Goal: Obtain resource: Download file/media

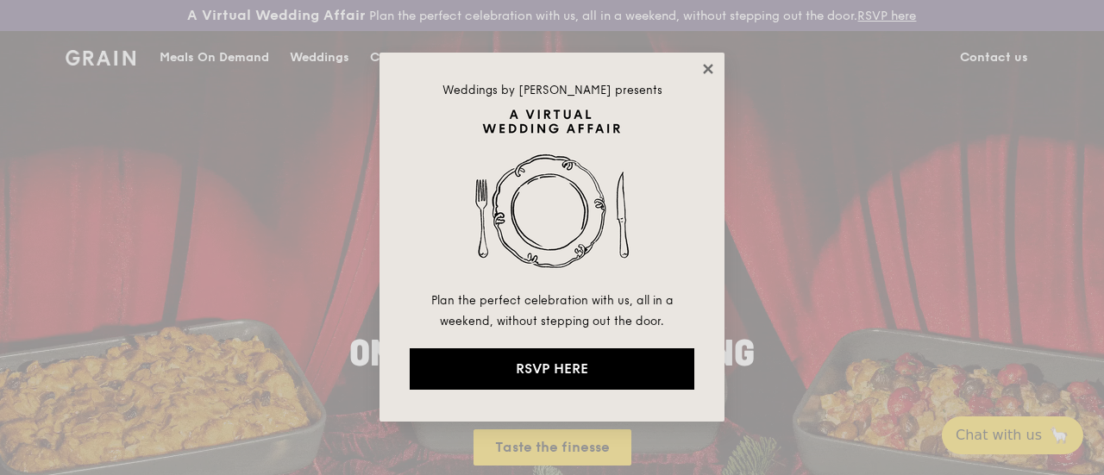
click at [713, 67] on icon at bounding box center [709, 69] width 16 height 16
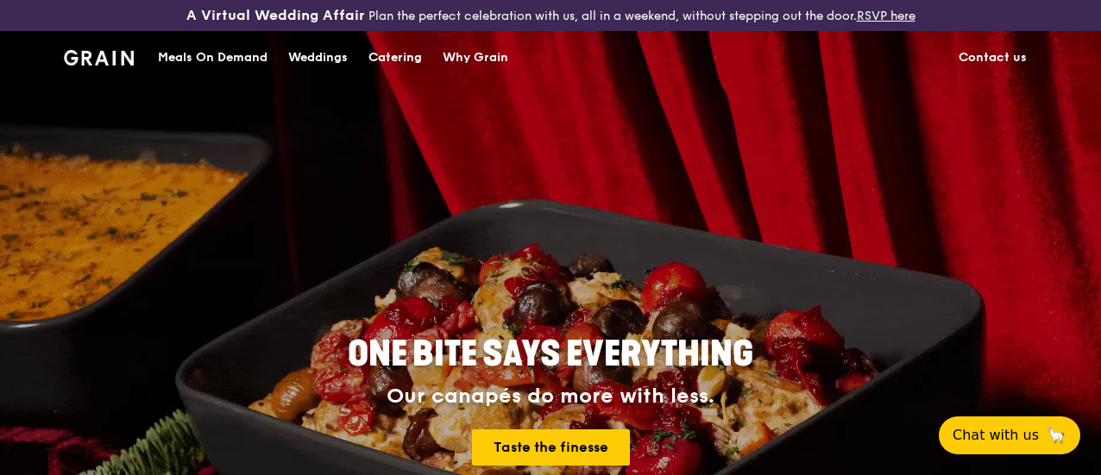
click at [393, 70] on div "Catering" at bounding box center [394, 58] width 53 height 52
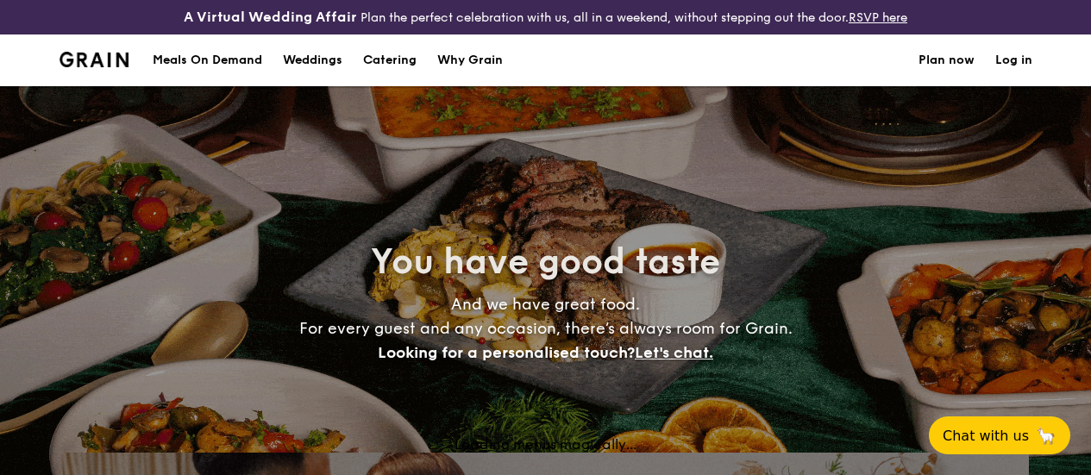
select select
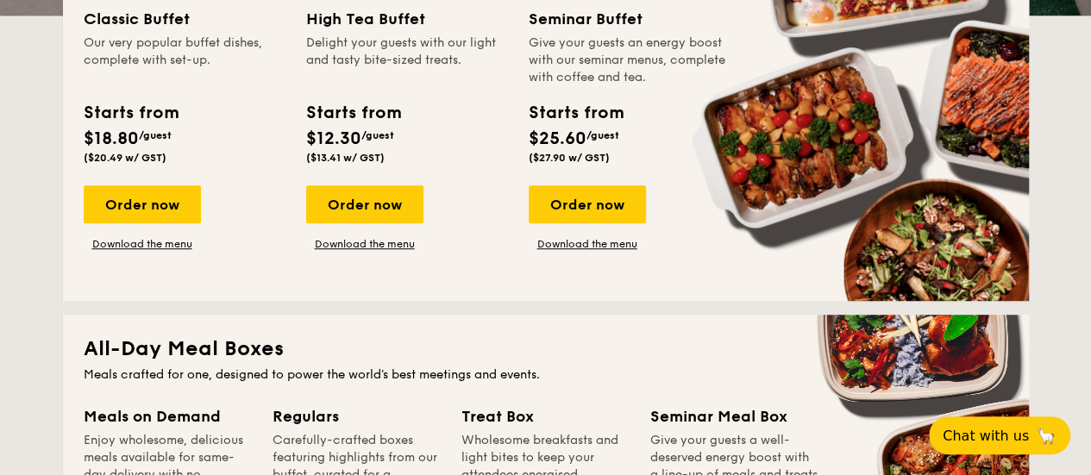
scroll to position [494, 0]
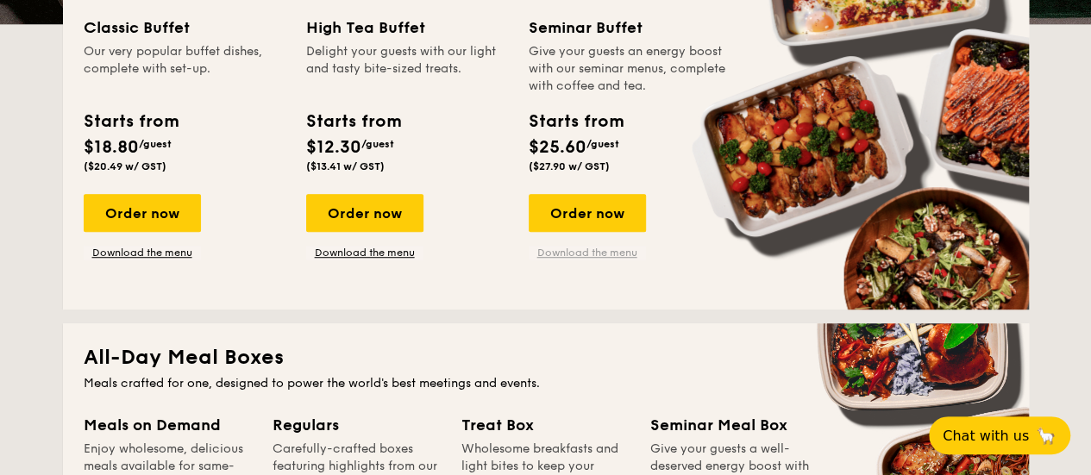
click at [603, 260] on link "Download the menu" at bounding box center [587, 253] width 117 height 14
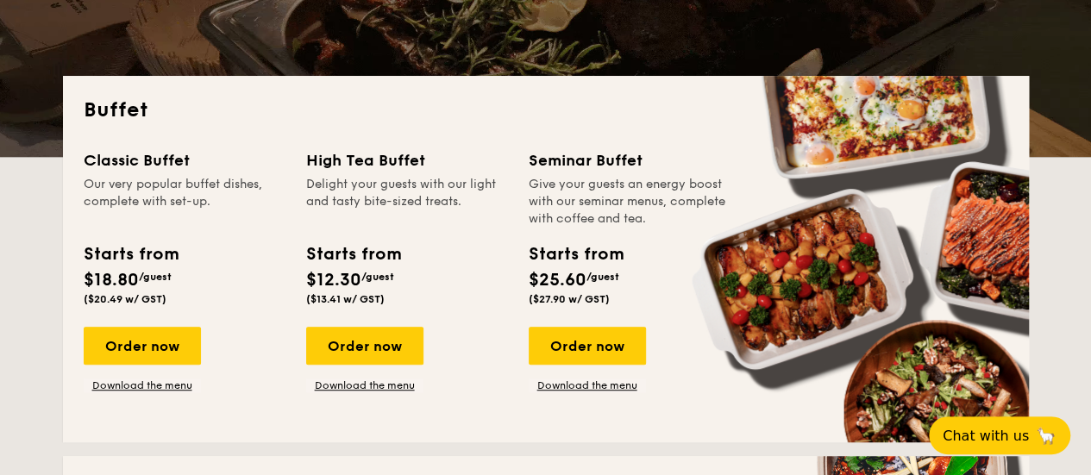
scroll to position [345, 0]
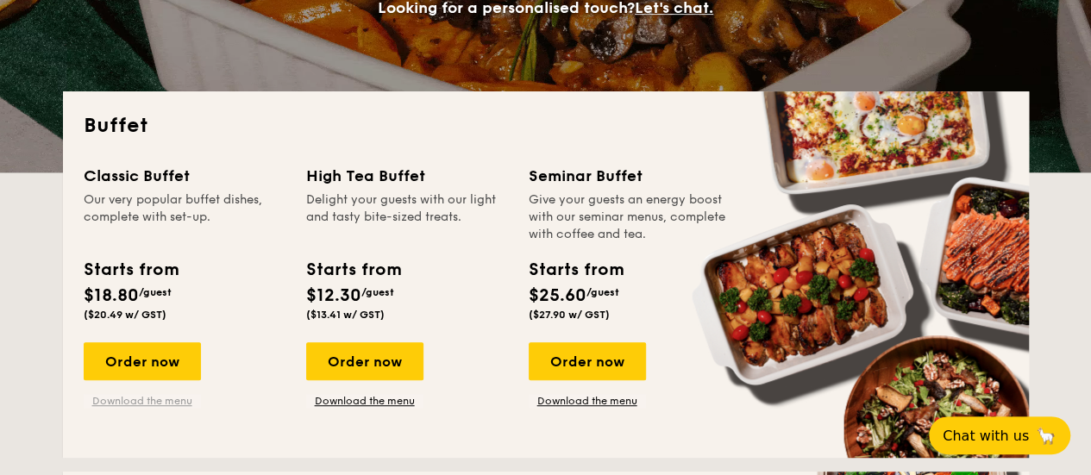
click at [145, 408] on link "Download the menu" at bounding box center [142, 401] width 117 height 14
